Goal: Information Seeking & Learning: Learn about a topic

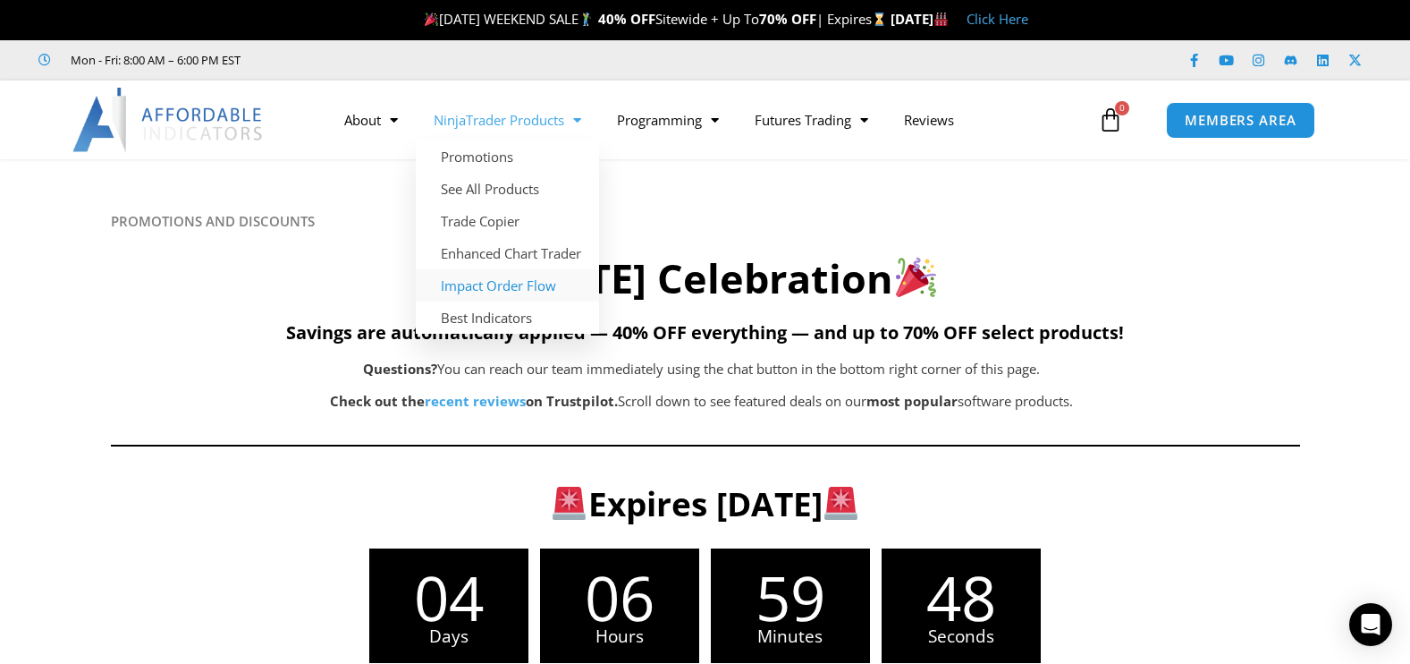
click at [462, 284] on link "Impact Order Flow" at bounding box center [507, 285] width 183 height 32
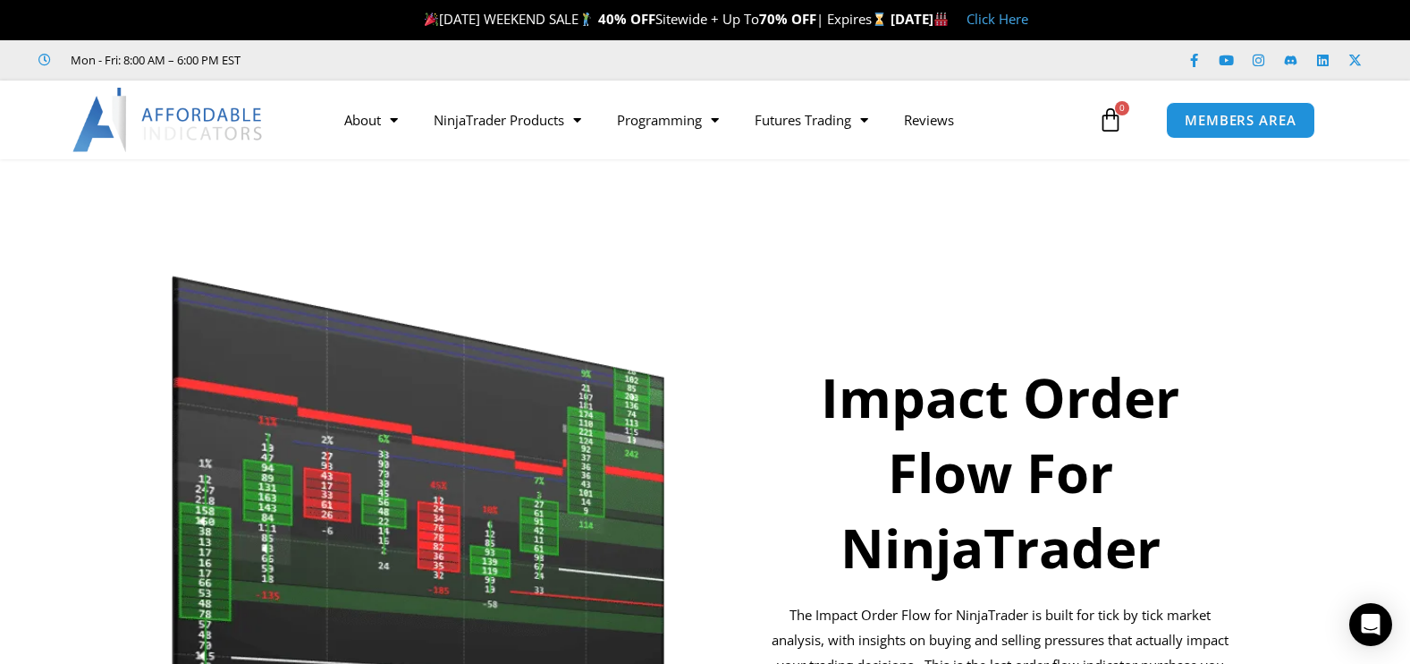
click at [1316, 276] on section "Impact Order Flow For NinjaTrader The Impact Order Flow for NinjaTrader is buil…" at bounding box center [705, 526] width 1410 height 565
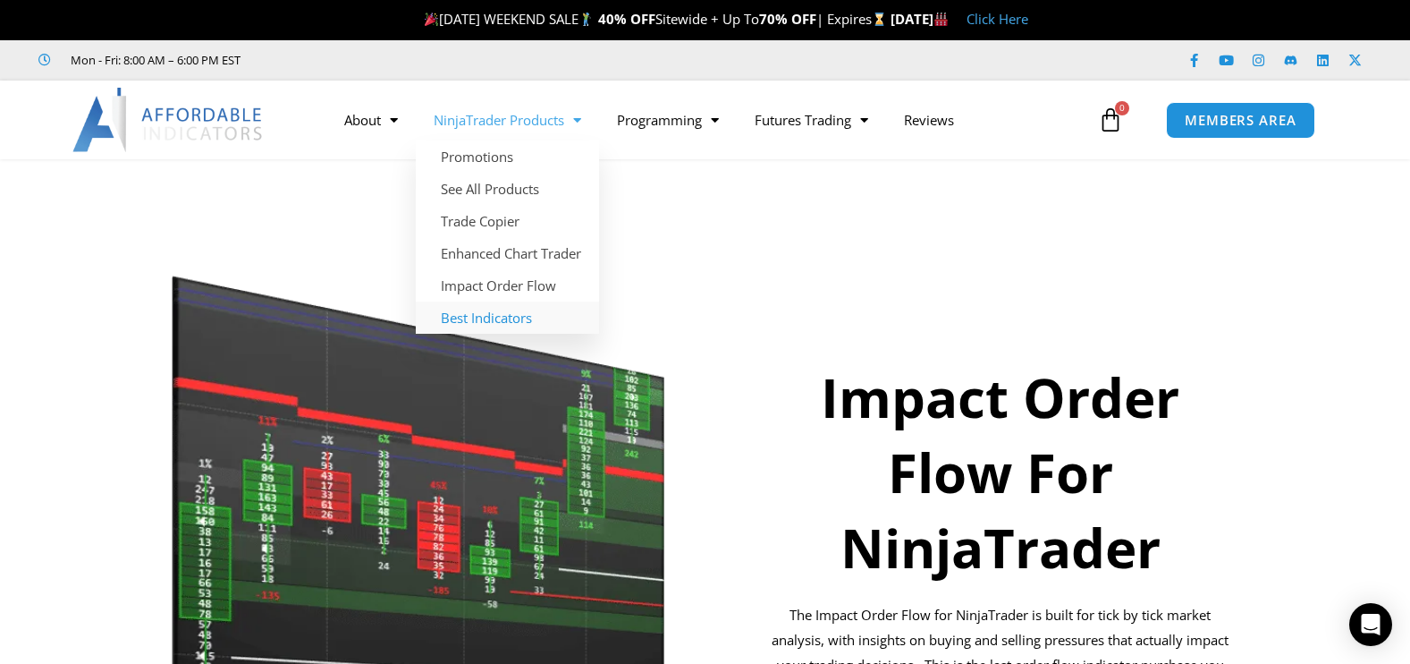
click at [482, 310] on link "Best Indicators" at bounding box center [507, 317] width 183 height 32
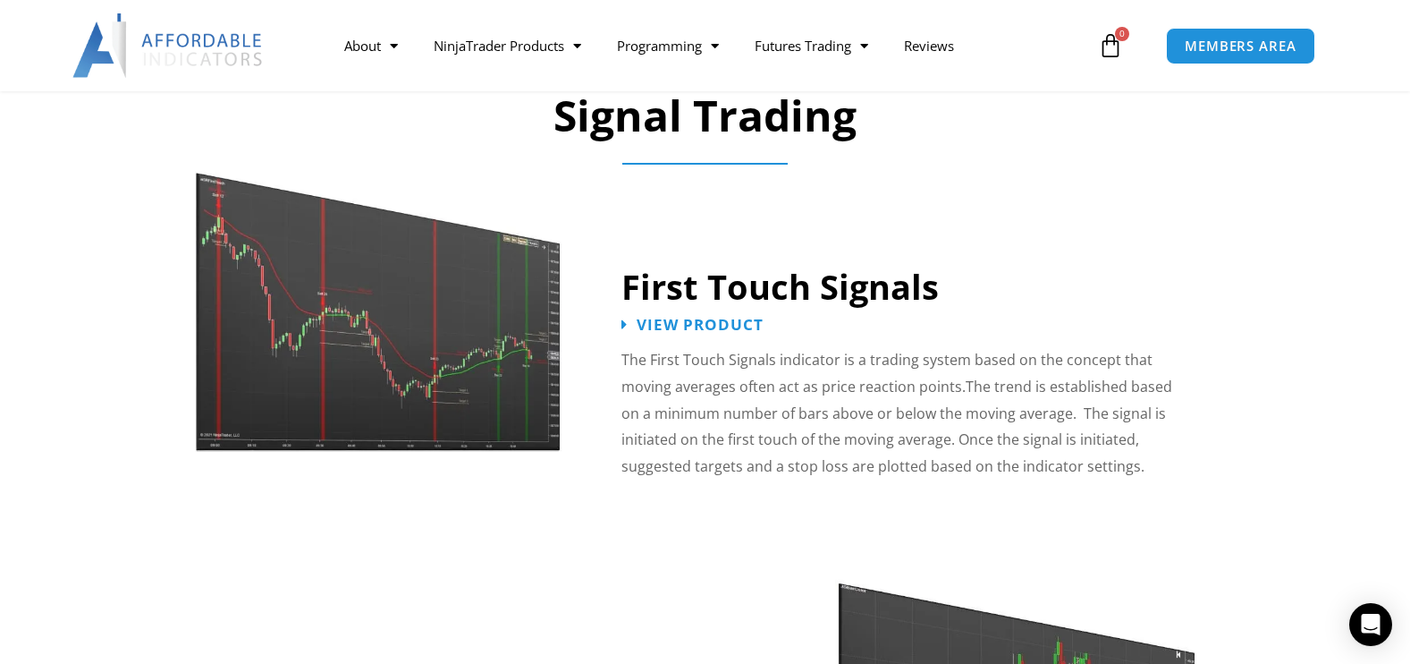
scroll to position [2790, 0]
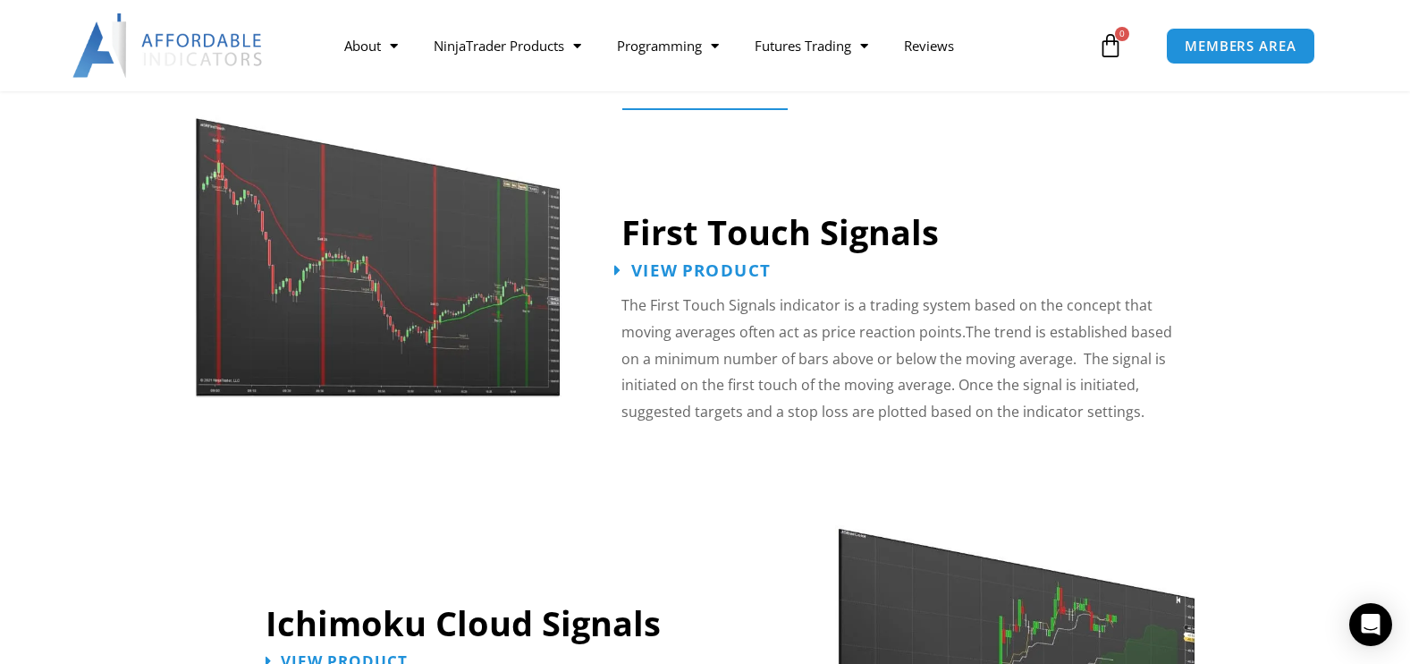
click at [701, 262] on span "View Product" at bounding box center [701, 270] width 140 height 17
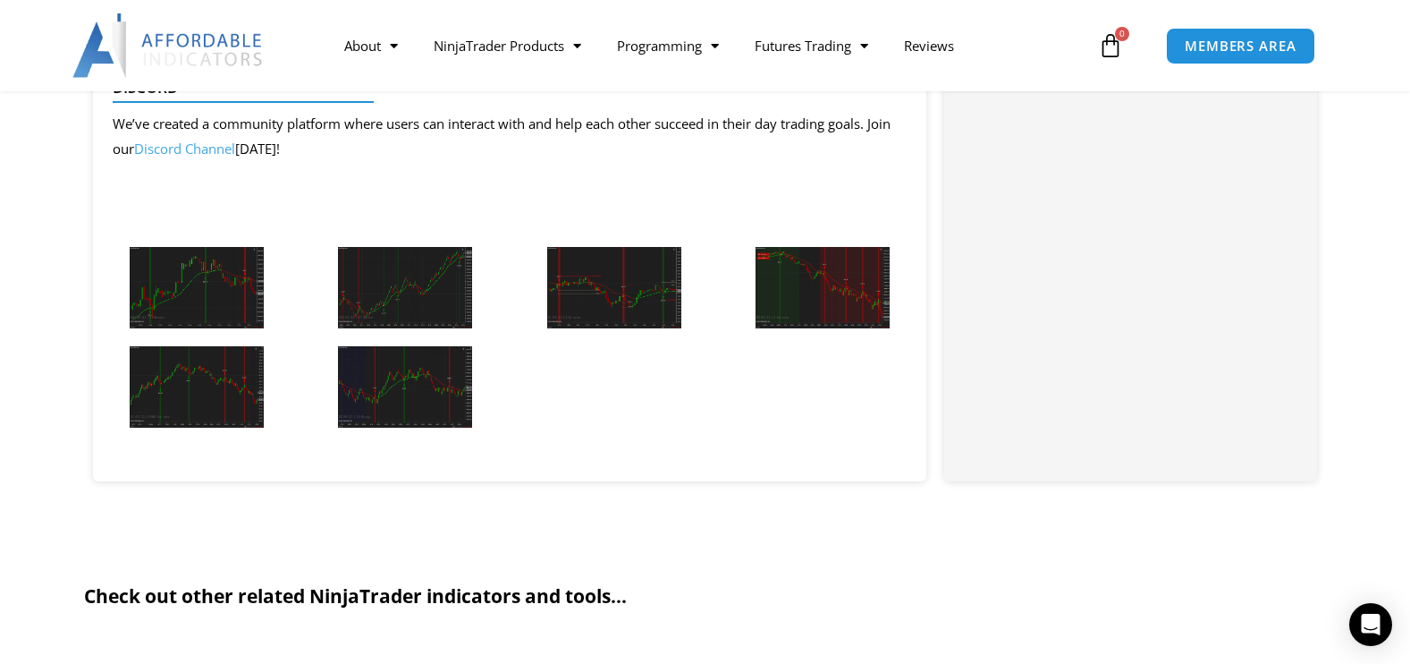
scroll to position [2003, 0]
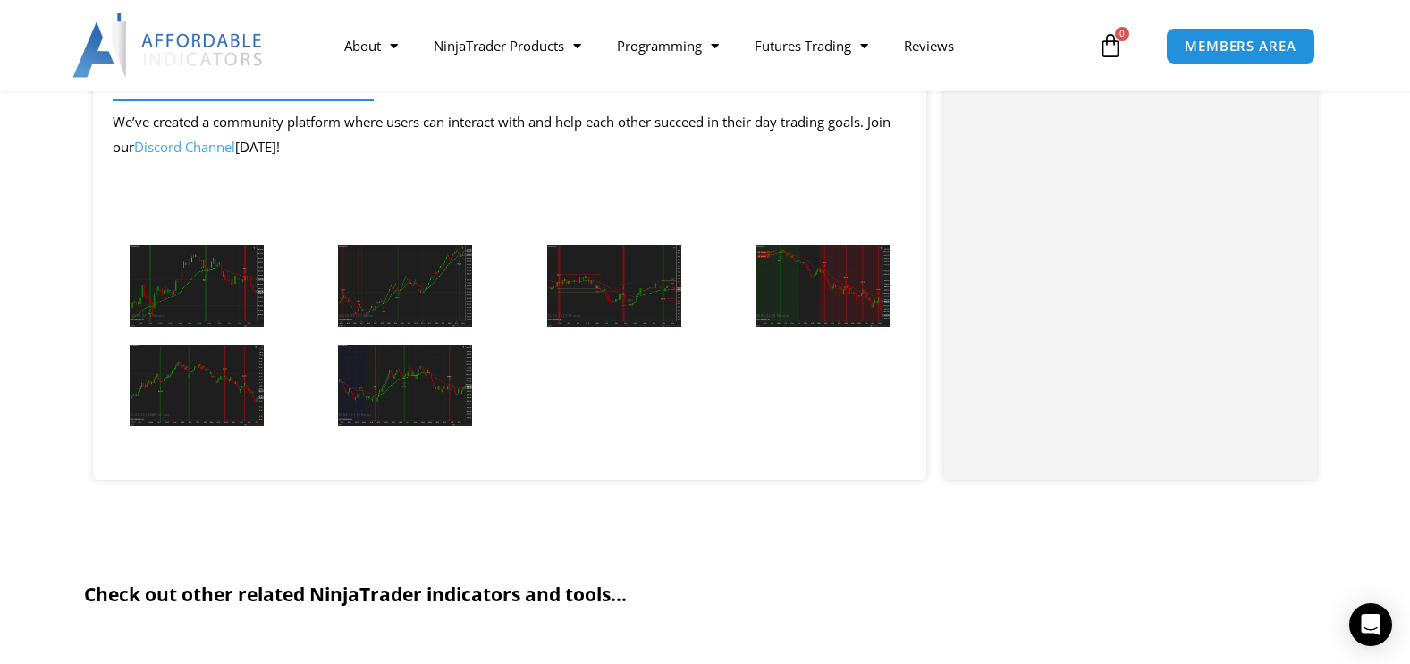
click at [173, 272] on img at bounding box center [197, 285] width 134 height 81
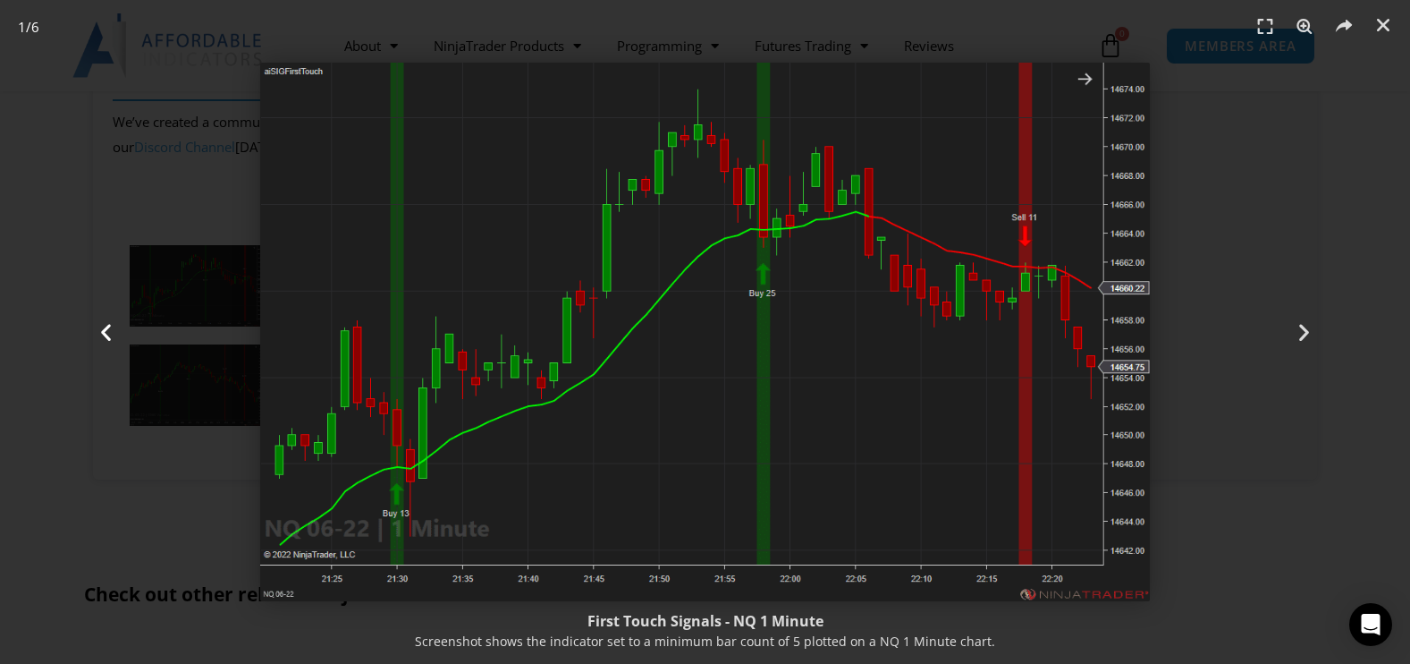
click at [129, 467] on div "Previous" at bounding box center [106, 332] width 212 height 664
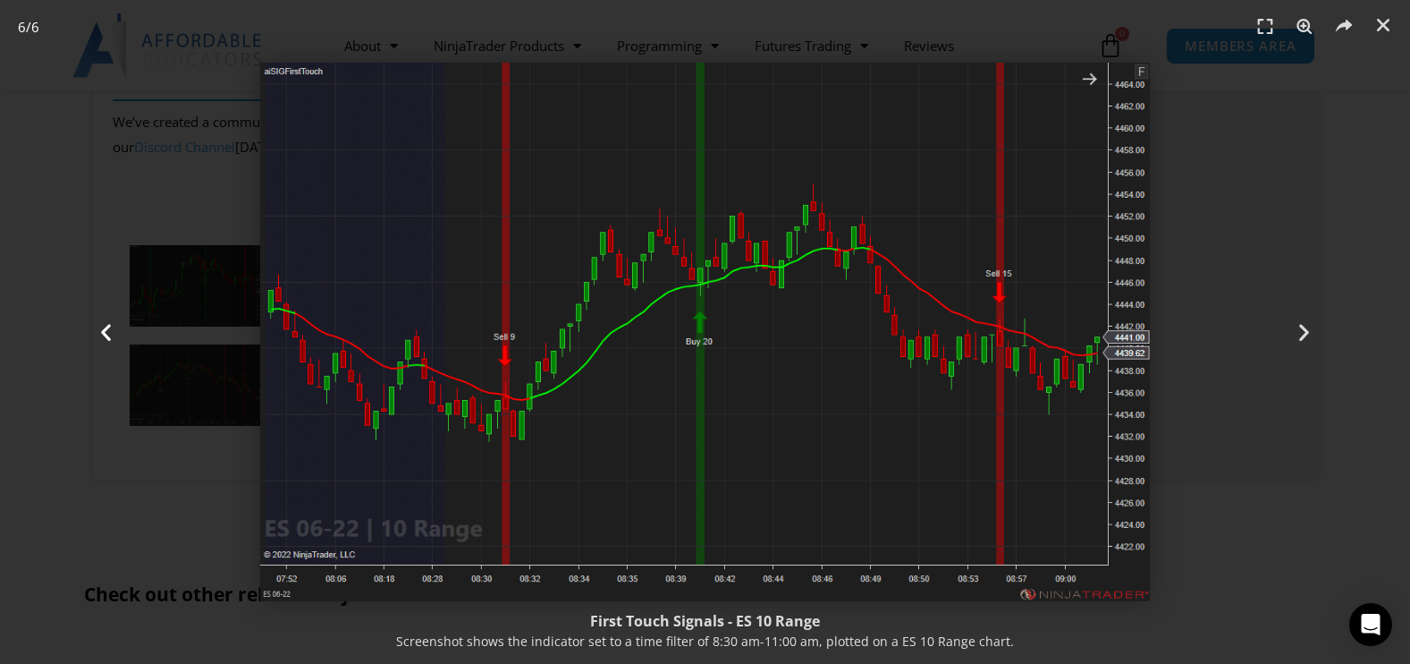
click at [117, 329] on div "Previous" at bounding box center [106, 332] width 212 height 664
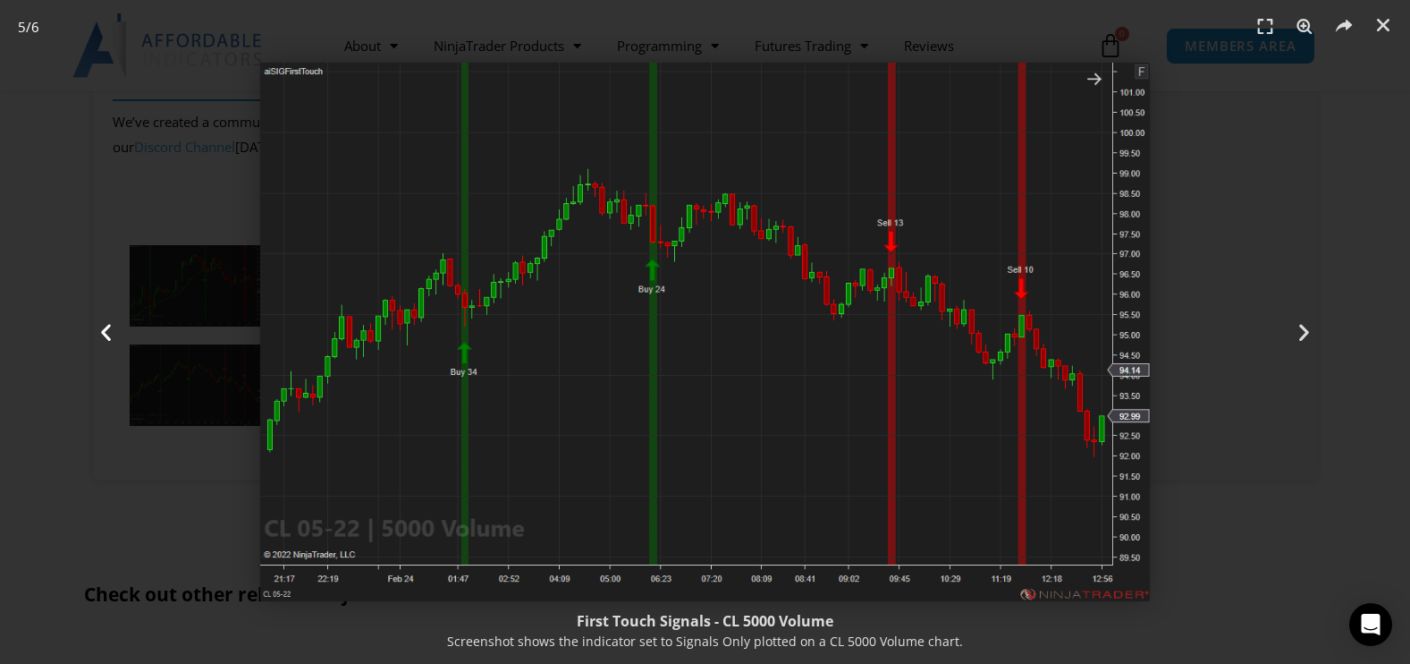
click at [110, 331] on icon "Previous slide" at bounding box center [106, 332] width 22 height 22
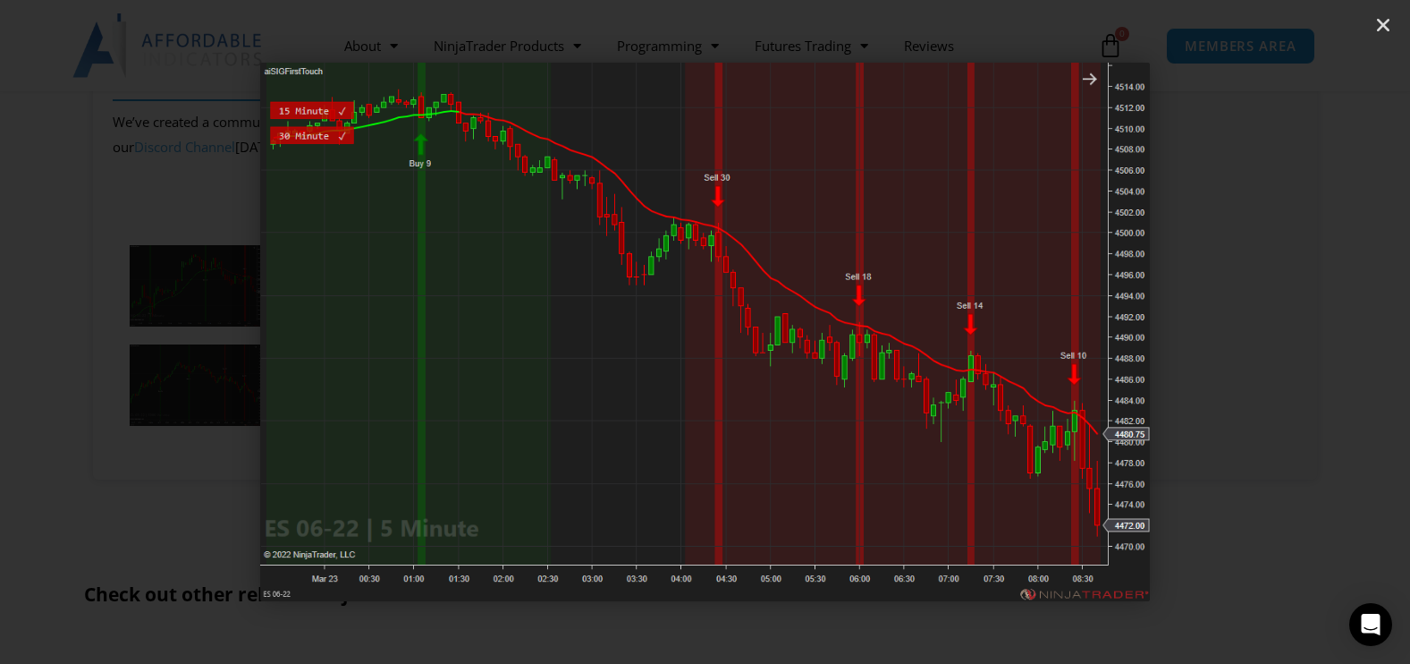
click at [110, 331] on icon "Previous slide" at bounding box center [106, 332] width 22 height 22
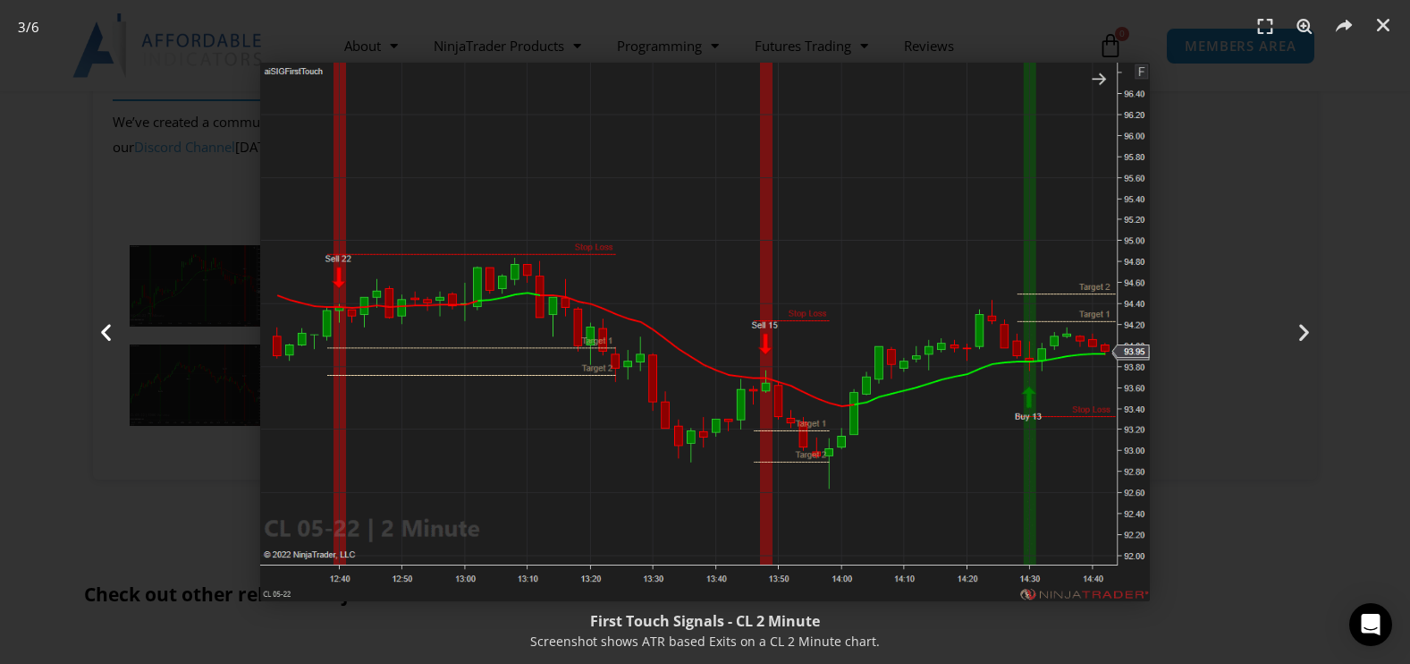
scroll to position [2039, 0]
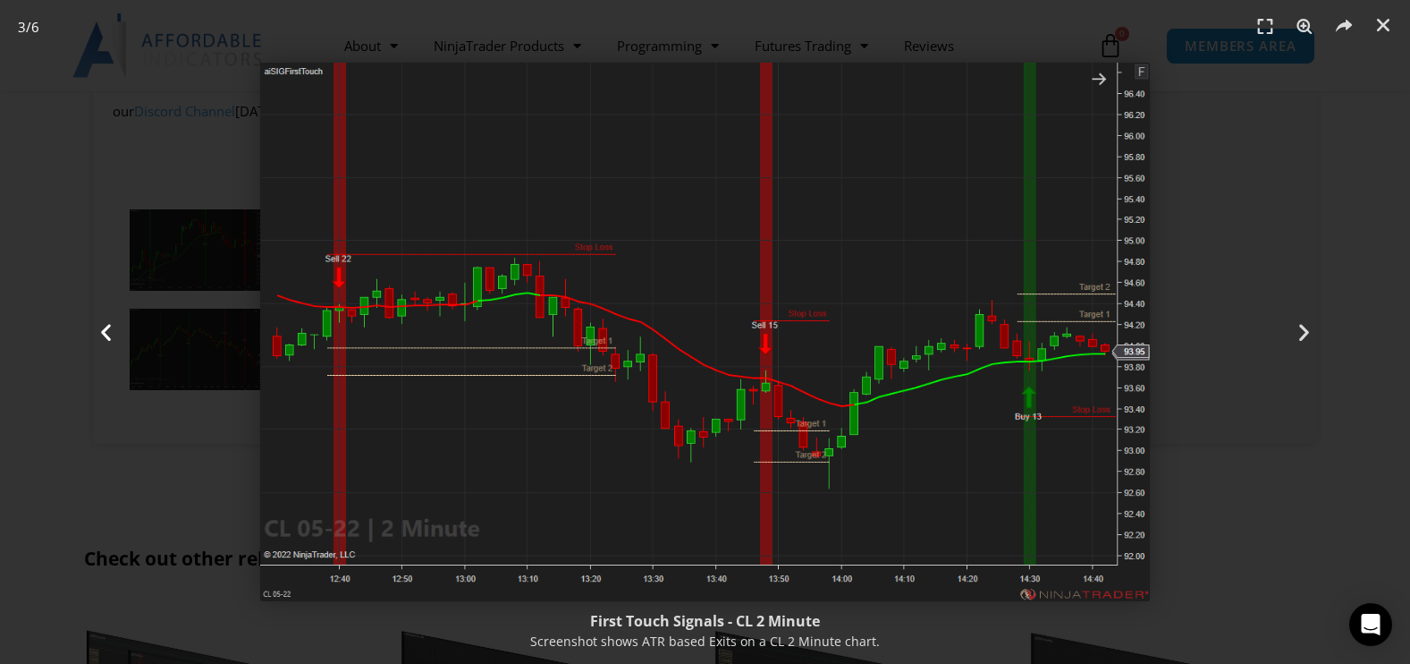
click at [110, 332] on icon "Previous slide" at bounding box center [106, 332] width 22 height 22
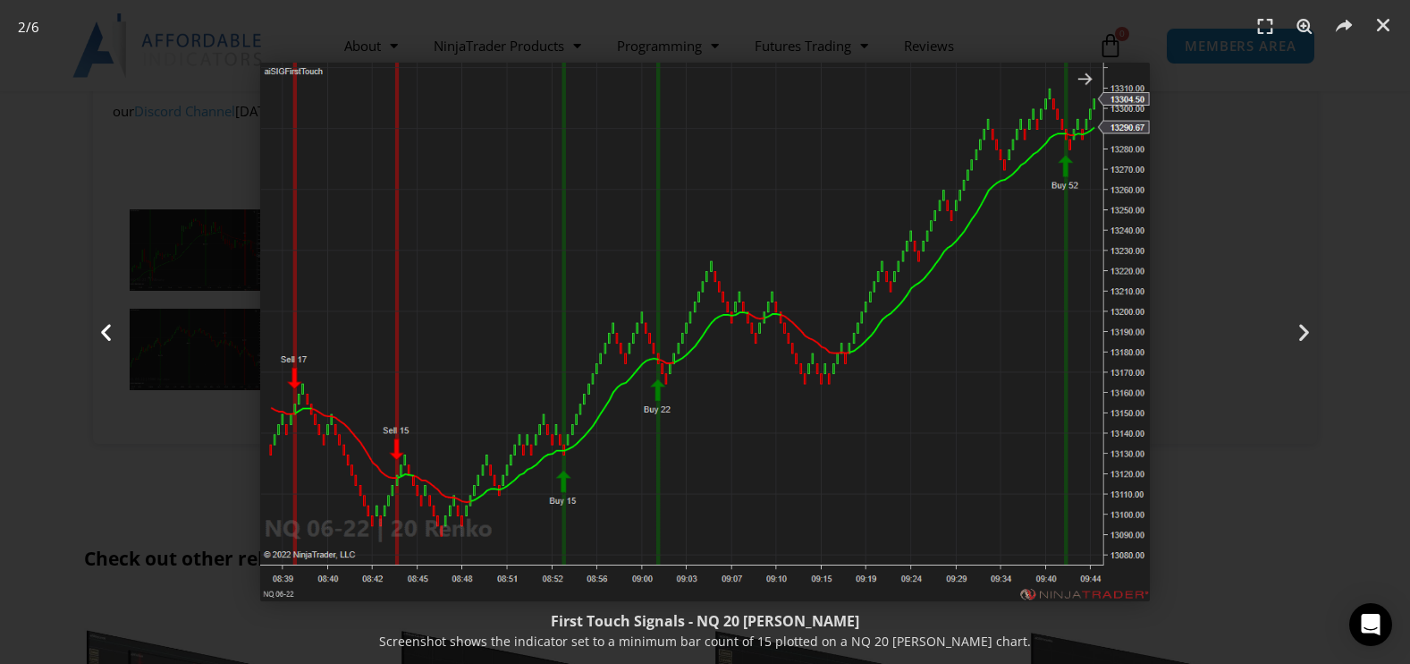
drag, startPoint x: 110, startPoint y: 332, endPoint x: 108, endPoint y: 316, distance: 16.2
click at [108, 316] on div "Previous" at bounding box center [106, 332] width 212 height 664
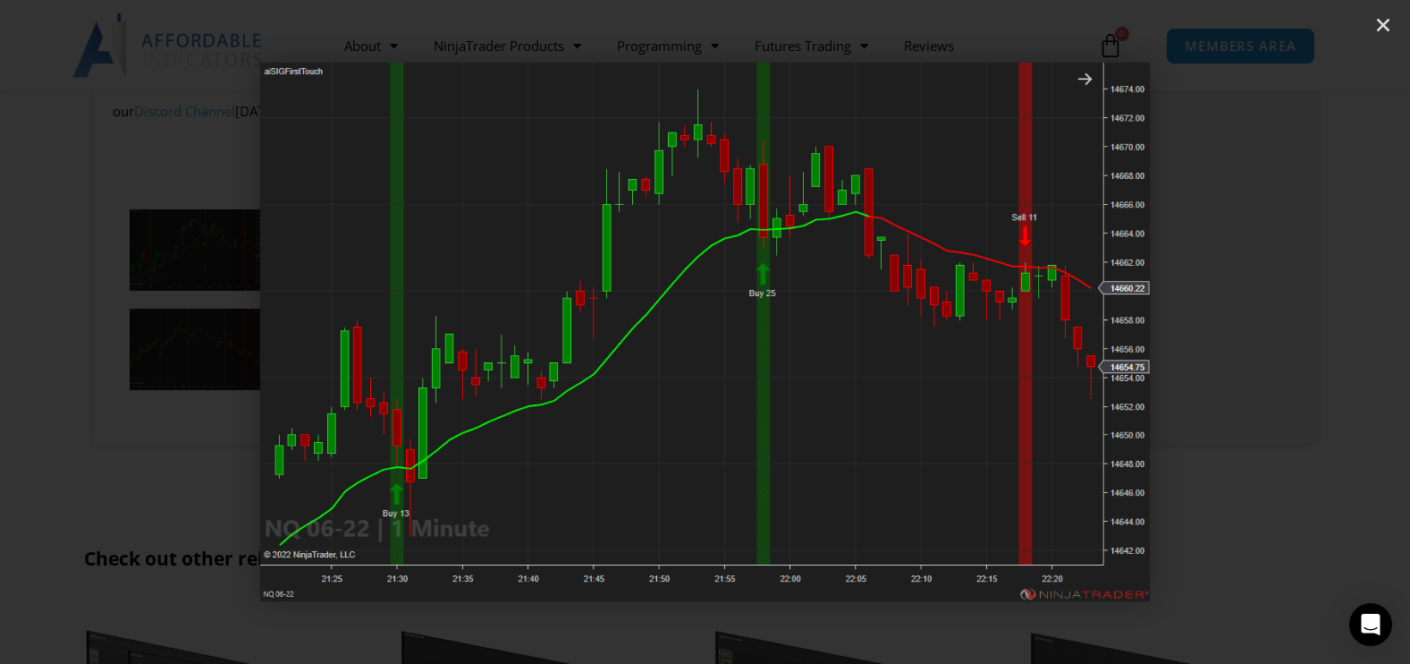
click at [172, 293] on div "Previous" at bounding box center [106, 332] width 212 height 664
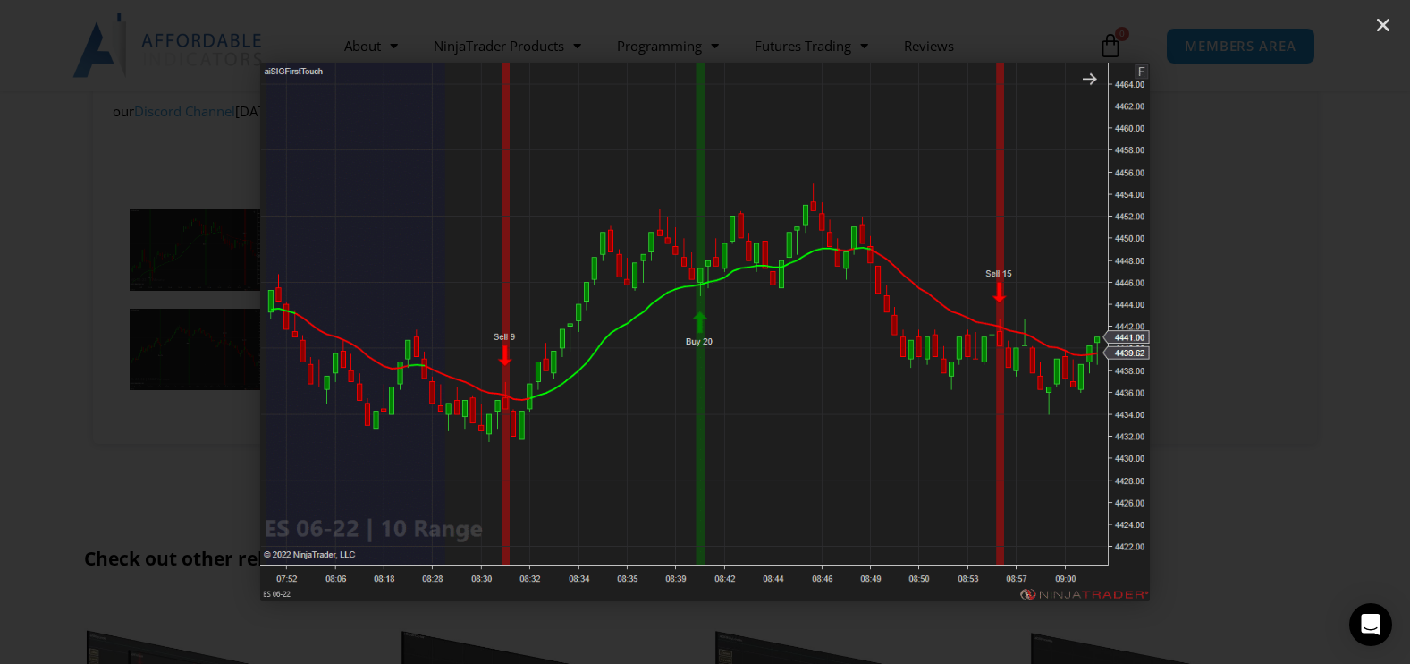
click at [172, 293] on div "Previous" at bounding box center [106, 332] width 212 height 664
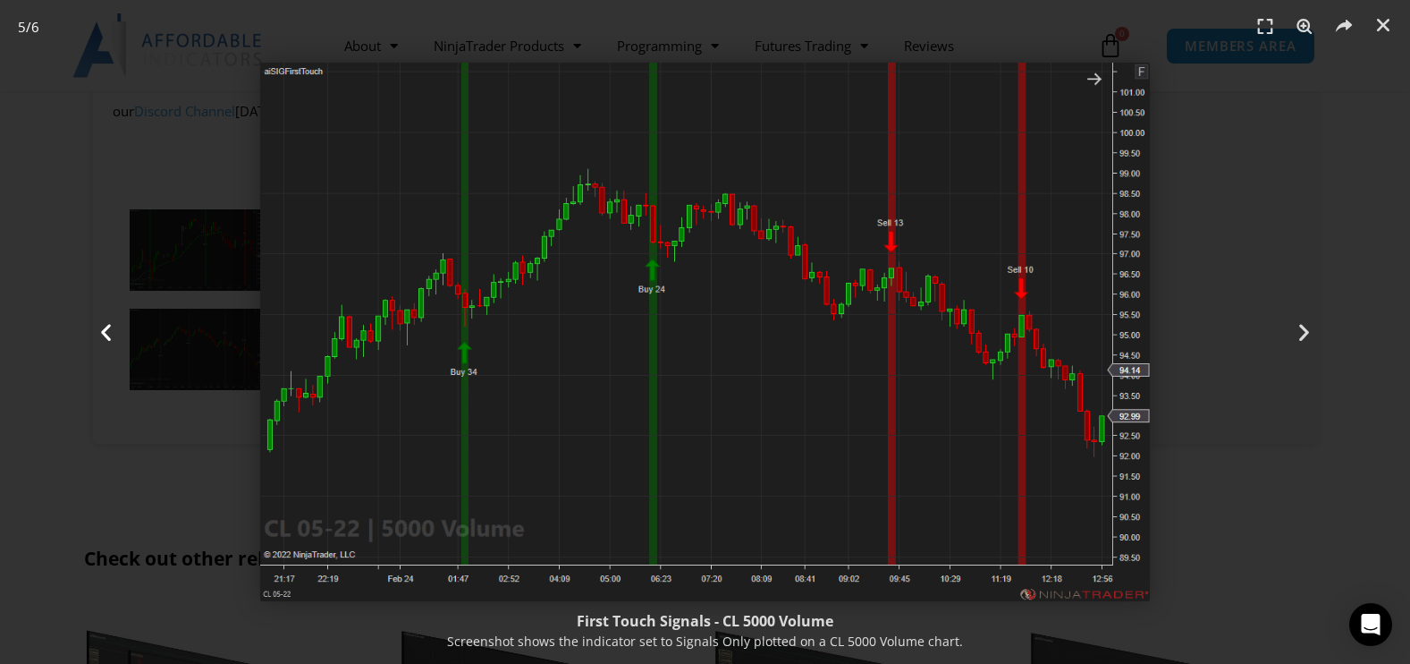
click at [172, 293] on div "Previous" at bounding box center [106, 332] width 212 height 664
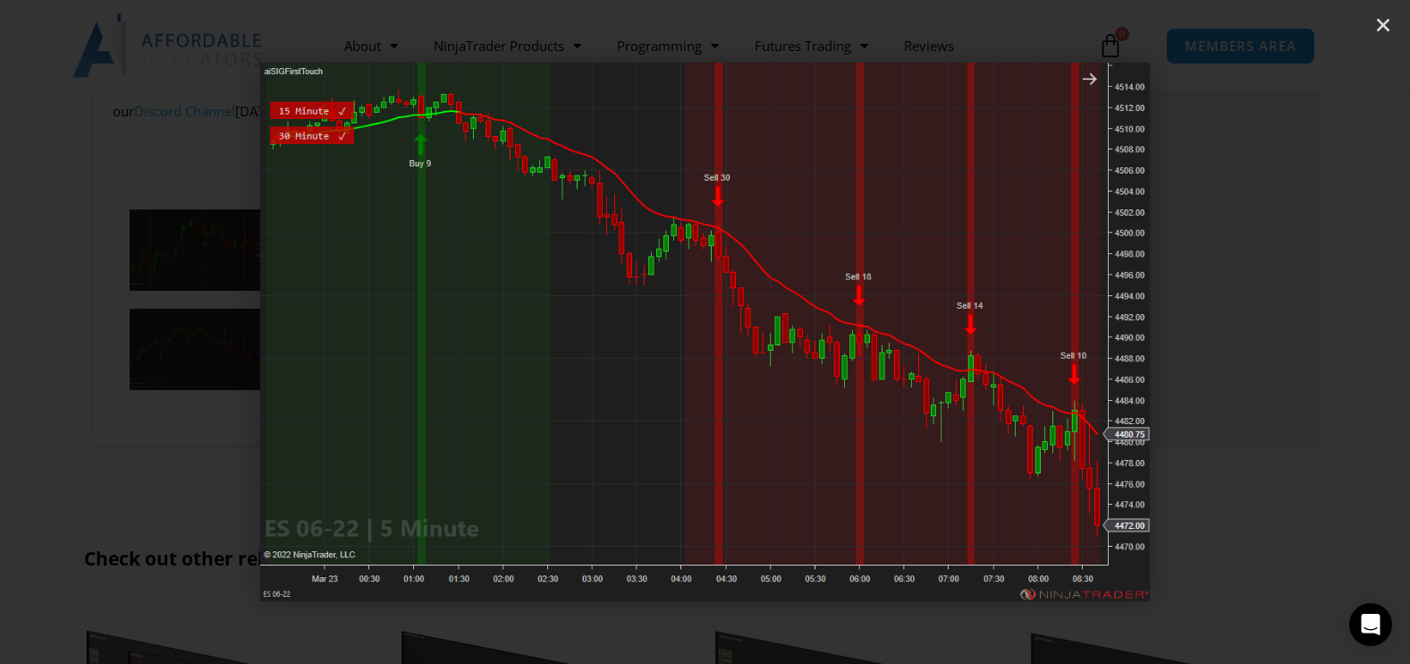
click at [172, 293] on div "Previous" at bounding box center [106, 332] width 212 height 664
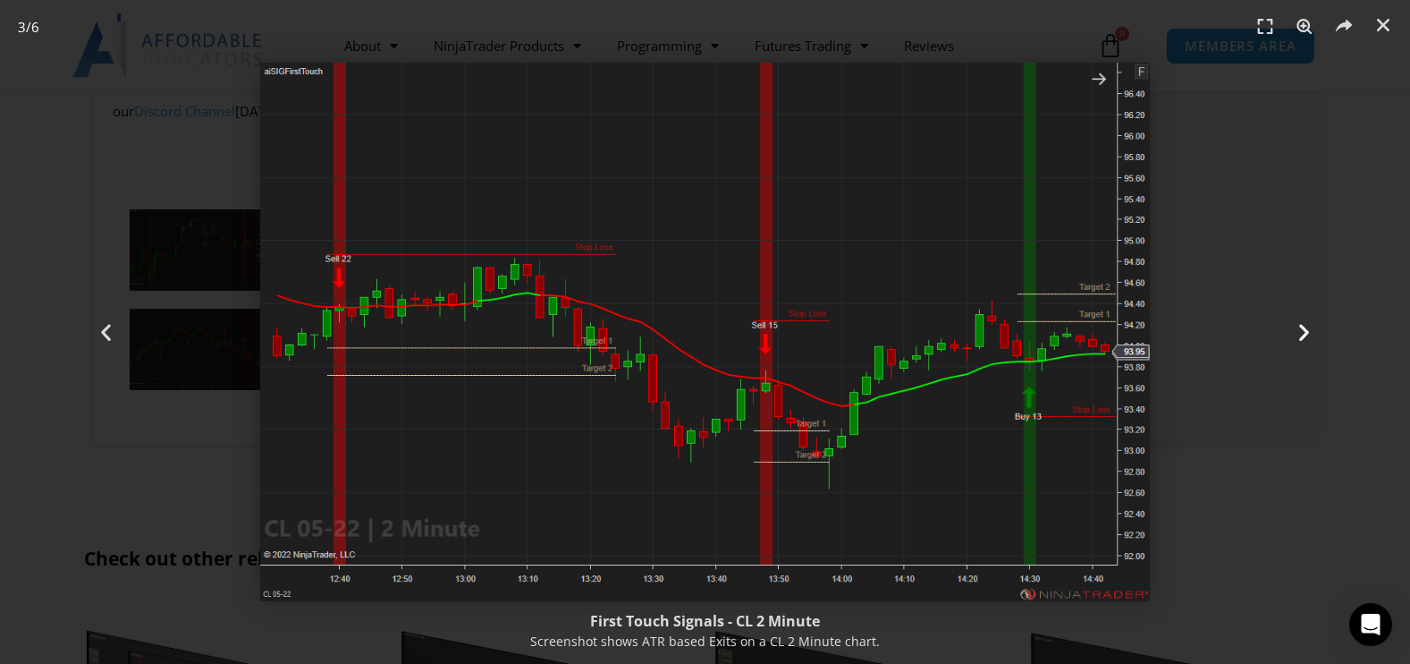
click at [1210, 437] on div "Next" at bounding box center [1304, 332] width 212 height 664
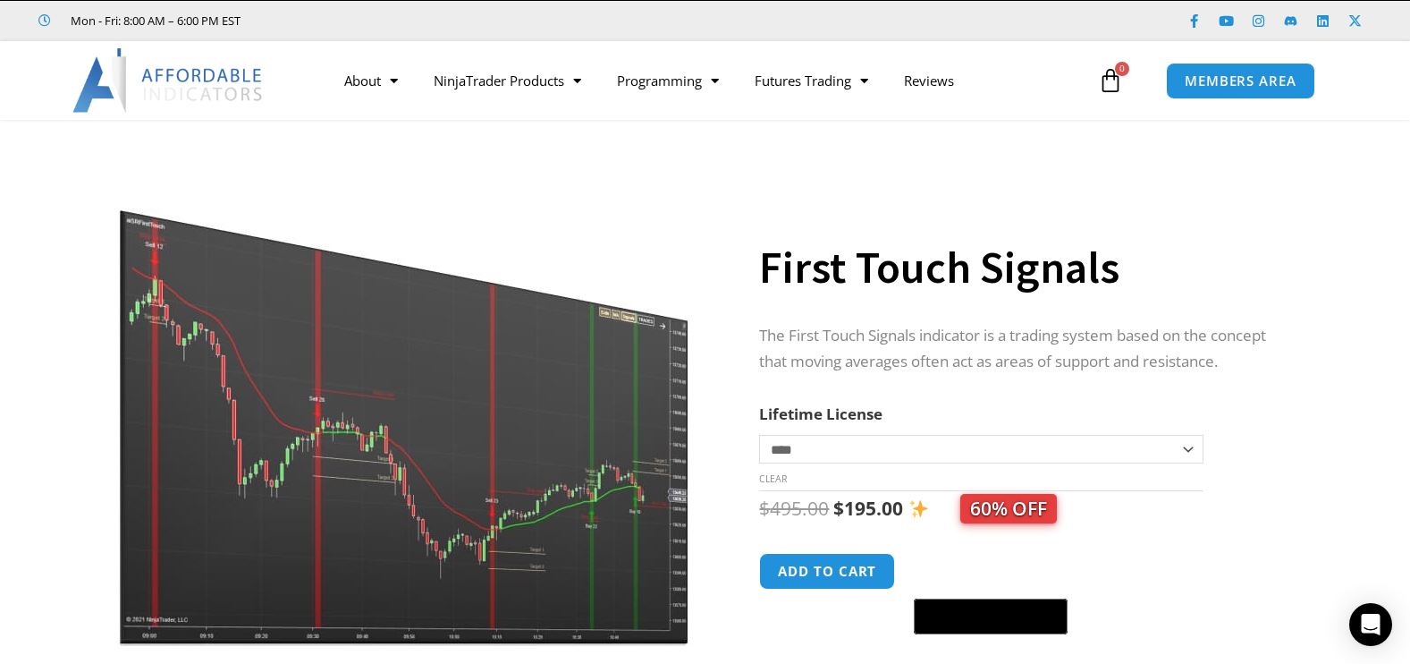
scroll to position [0, 0]
